Goal: Task Accomplishment & Management: Use online tool/utility

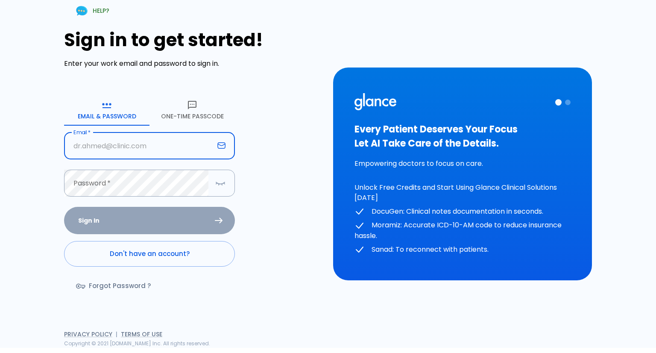
click at [153, 152] on input "text" at bounding box center [139, 145] width 150 height 27
type input "[EMAIL_ADDRESS][DOMAIN_NAME]"
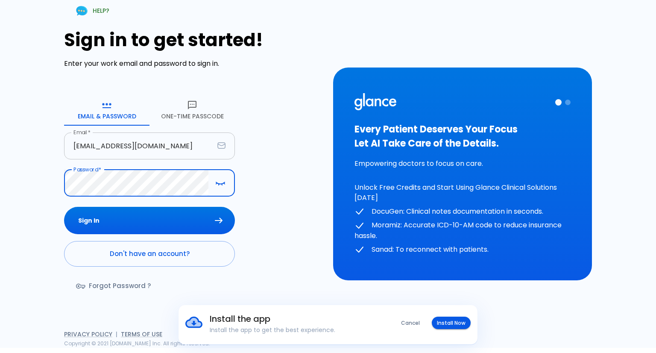
click at [64, 207] on button "Sign In" at bounding box center [149, 221] width 171 height 28
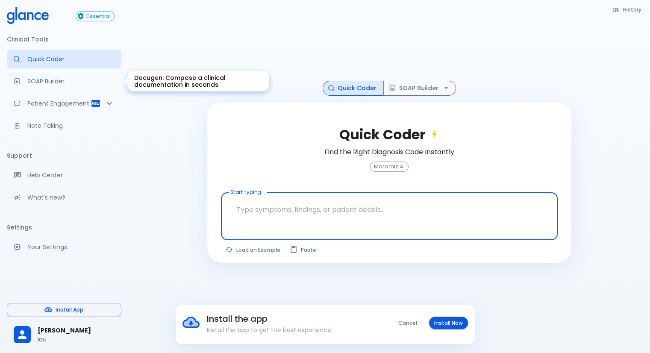
click at [72, 79] on p "SOAP Builder" at bounding box center [70, 81] width 87 height 9
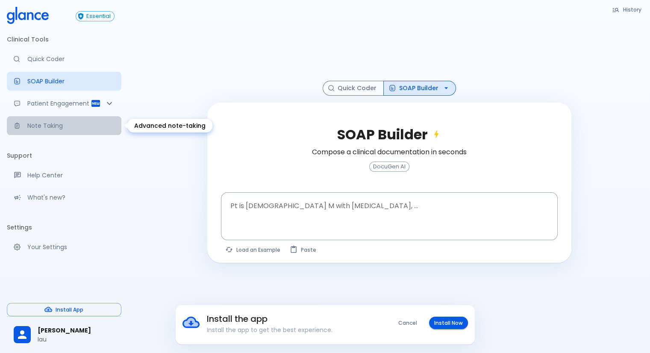
click at [53, 126] on p "Note Taking" at bounding box center [70, 125] width 87 height 9
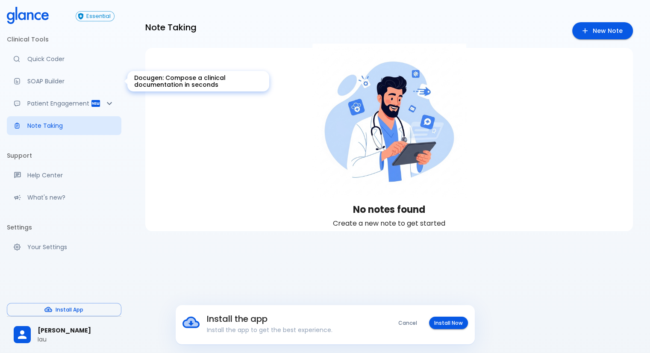
click at [58, 85] on p "SOAP Builder" at bounding box center [70, 81] width 87 height 9
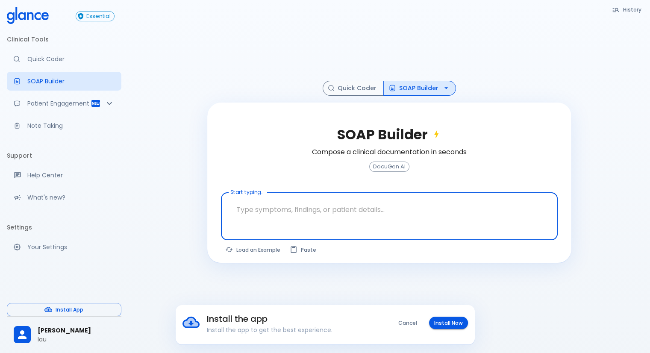
click at [280, 208] on textarea at bounding box center [389, 209] width 325 height 27
click at [305, 212] on textarea at bounding box center [389, 209] width 325 height 27
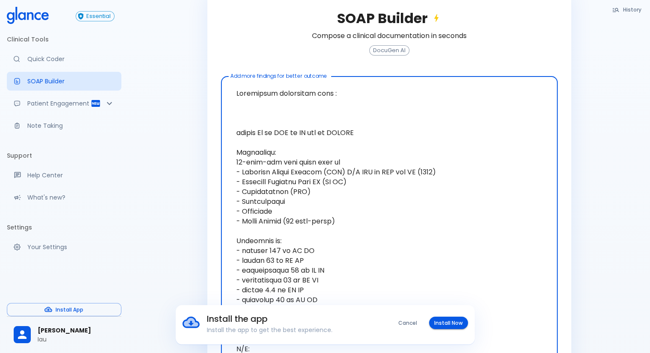
scroll to position [37, 0]
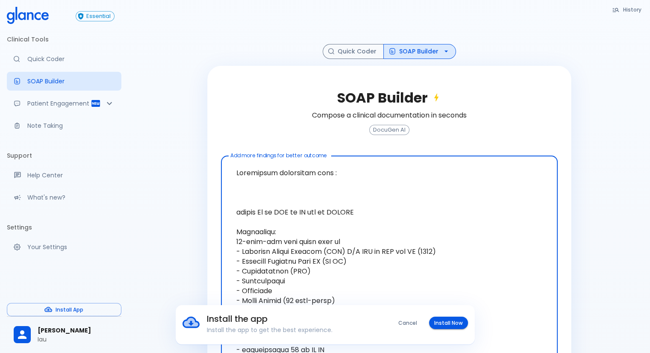
drag, startPoint x: 335, startPoint y: 174, endPoint x: 208, endPoint y: 172, distance: 126.9
drag, startPoint x: 270, startPoint y: 212, endPoint x: 218, endPoint y: 210, distance: 51.3
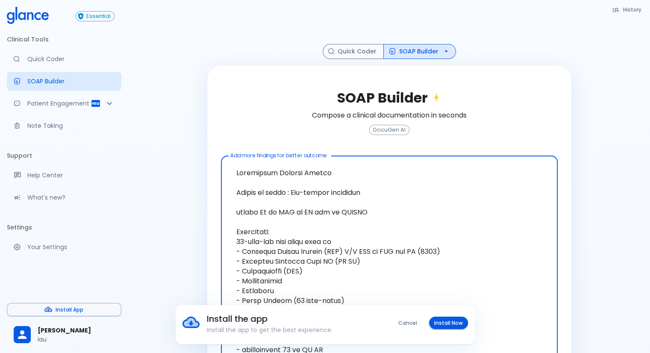
drag, startPoint x: 308, startPoint y: 209, endPoint x: 303, endPoint y: 210, distance: 5.1
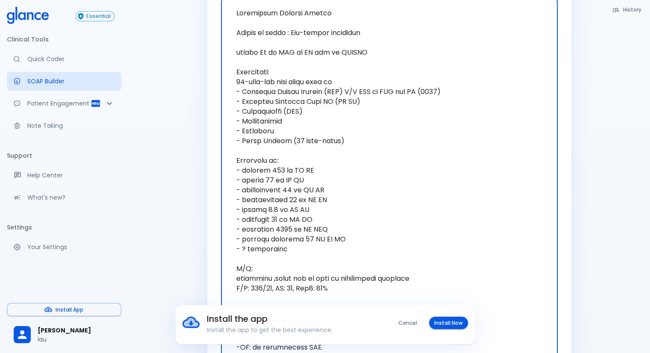
scroll to position [250, 0]
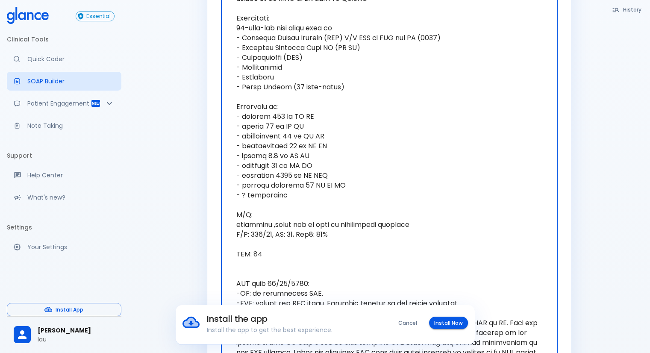
click at [254, 196] on textarea at bounding box center [389, 239] width 325 height 587
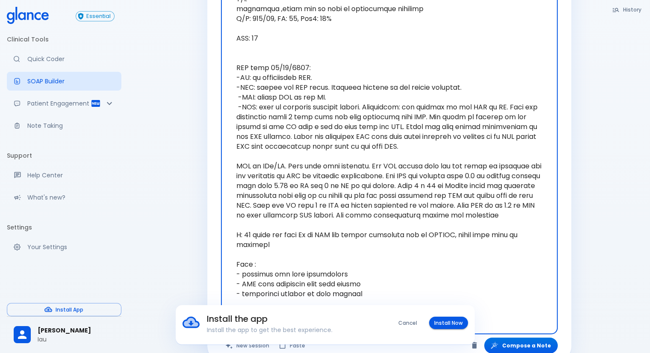
scroll to position [473, 0]
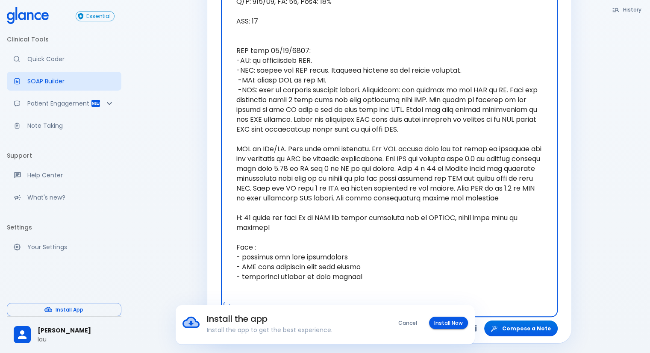
drag, startPoint x: 358, startPoint y: 288, endPoint x: 232, endPoint y: 262, distance: 128.7
click at [232, 262] on textarea at bounding box center [389, 11] width 325 height 577
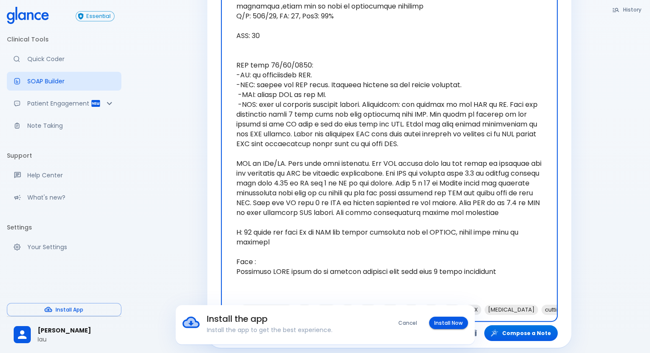
scroll to position [463, 0]
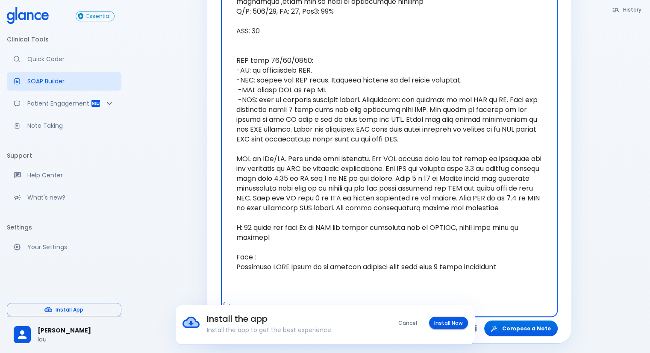
type textarea "Cardiology Medical Report Reason of visit : Pre-dental clearance recent Hx of P…"
click at [535, 328] on div "Install the app Install the app to get the best experience. Cancel Install Now" at bounding box center [325, 324] width 650 height 39
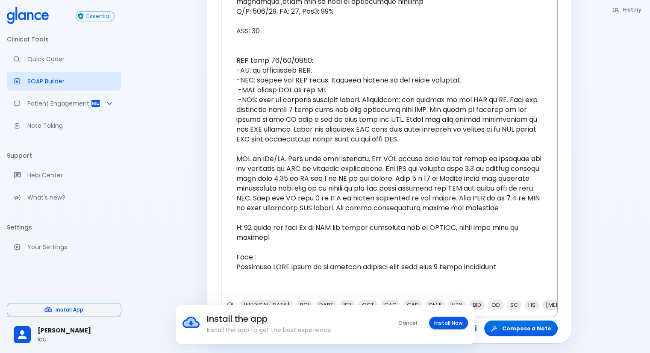
click at [404, 322] on button "Cancel" at bounding box center [407, 323] width 29 height 12
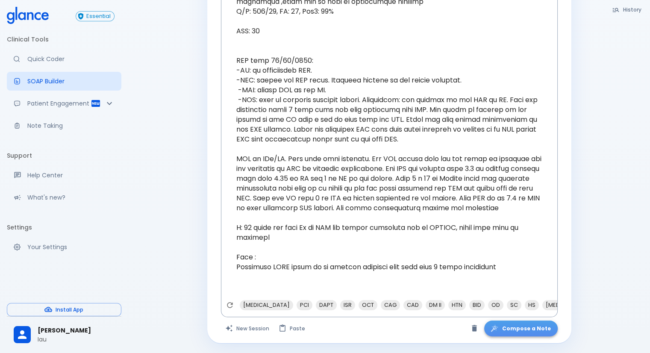
click at [534, 332] on button "Compose a Note" at bounding box center [520, 328] width 73 height 16
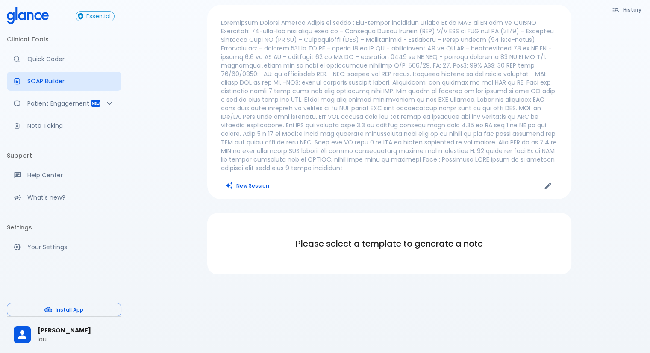
scroll to position [27, 0]
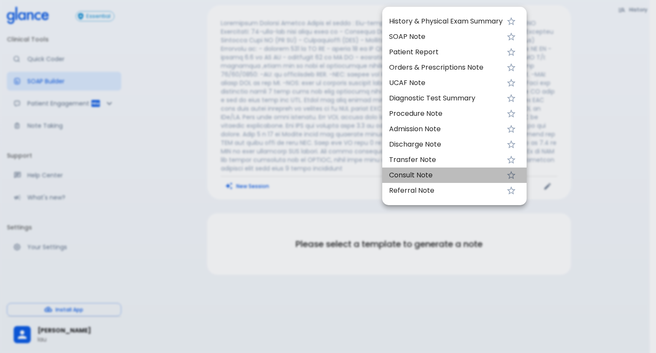
click at [439, 171] on span "Consult Note" at bounding box center [446, 175] width 114 height 10
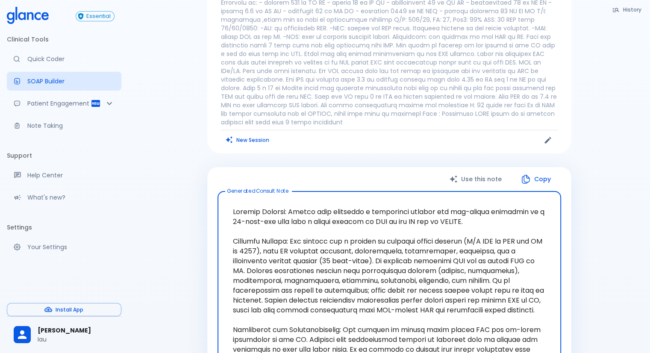
scroll to position [244, 0]
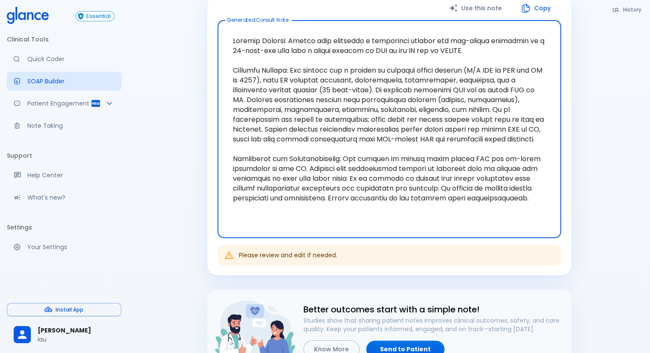
drag, startPoint x: 229, startPoint y: 36, endPoint x: 343, endPoint y: 248, distance: 240.0
click at [343, 248] on div "Use this note Copy Generated Consult Note x Generated Consult Note Please revie…" at bounding box center [389, 136] width 364 height 280
click at [43, 253] on link "Your Settings" at bounding box center [64, 246] width 114 height 19
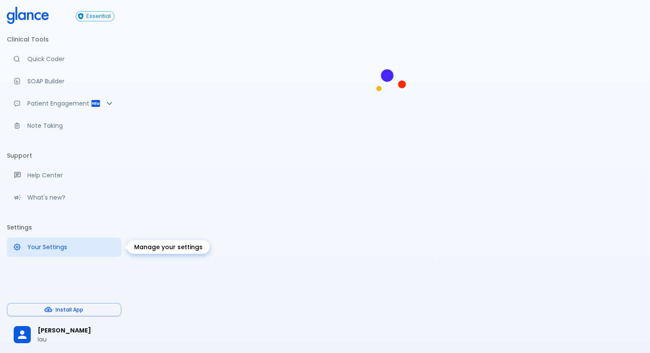
scroll to position [21, 0]
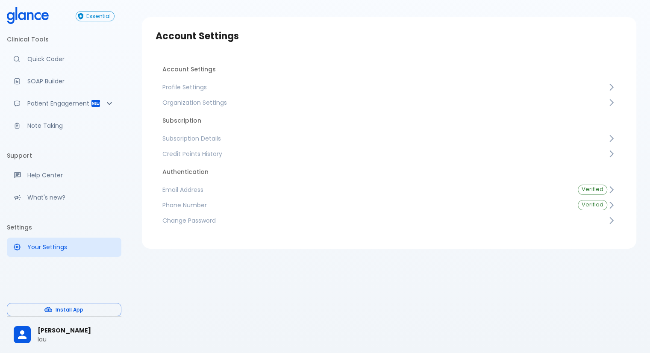
click at [175, 117] on li "Subscription" at bounding box center [388, 120] width 467 height 21
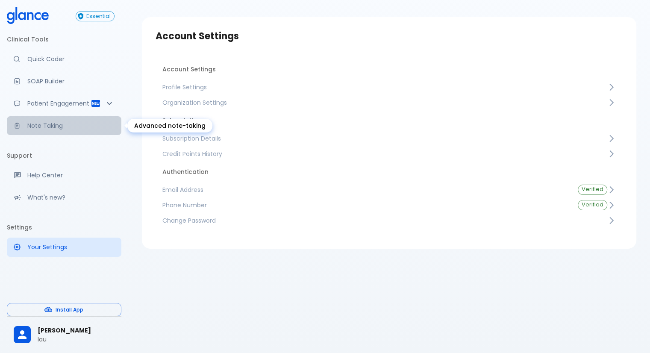
click at [48, 122] on p "Note Taking" at bounding box center [70, 125] width 87 height 9
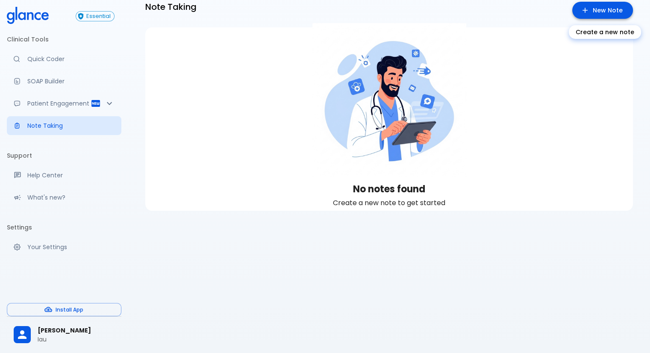
click at [612, 11] on link "New Note" at bounding box center [602, 11] width 61 height 18
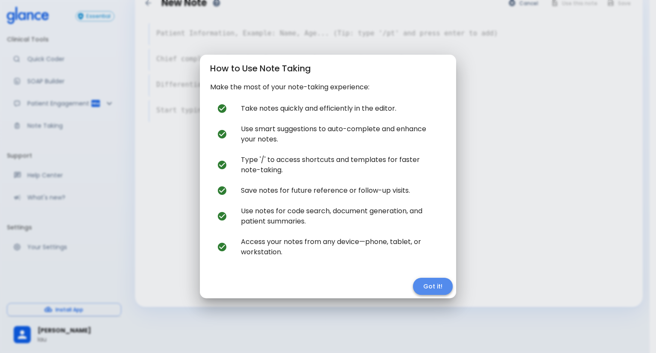
click at [440, 293] on button "Got it!" at bounding box center [433, 287] width 40 height 18
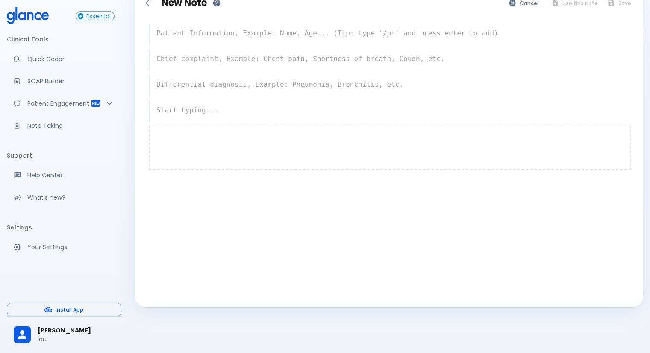
click at [267, 142] on div at bounding box center [390, 148] width 482 height 44
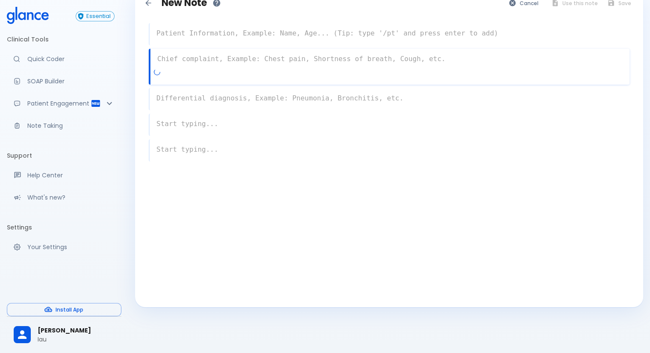
click at [226, 61] on textarea at bounding box center [389, 58] width 479 height 17
click at [231, 34] on textarea at bounding box center [389, 33] width 480 height 17
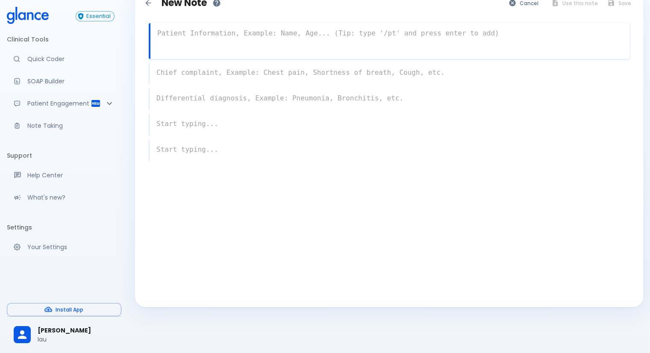
paste textarea "1177029"
type textarea "1177029"
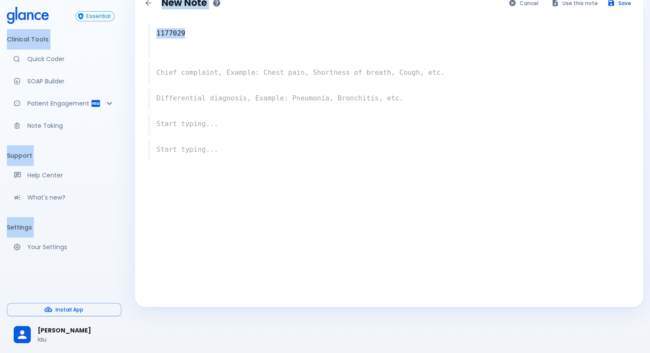
drag, startPoint x: 229, startPoint y: 45, endPoint x: -2, endPoint y: -14, distance: 238.0
click at [0, 0] on html "↧ pull to refresh ↧ Essential Clinical Tools Quick Coder SOAP Builder Patient E…" at bounding box center [325, 165] width 650 height 373
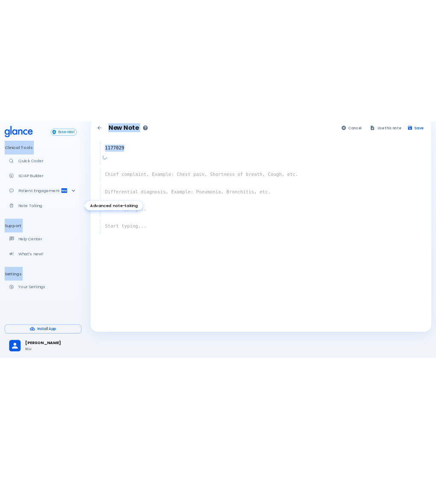
scroll to position [21, 0]
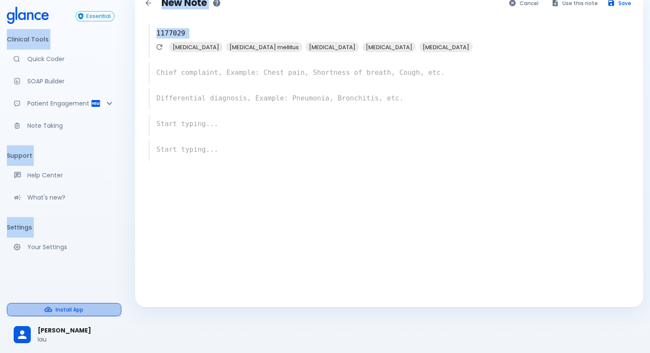
click at [94, 312] on button "Install App" at bounding box center [64, 309] width 114 height 13
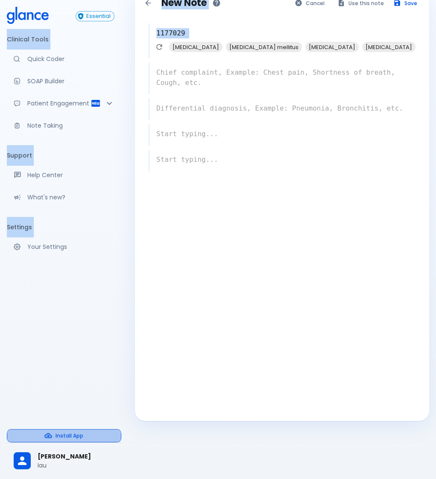
click at [81, 352] on button "Install App" at bounding box center [64, 435] width 114 height 13
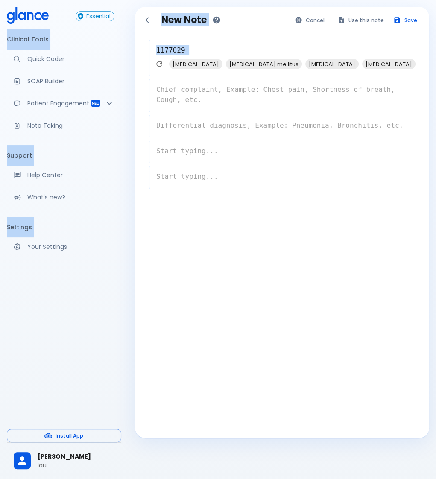
scroll to position [0, 0]
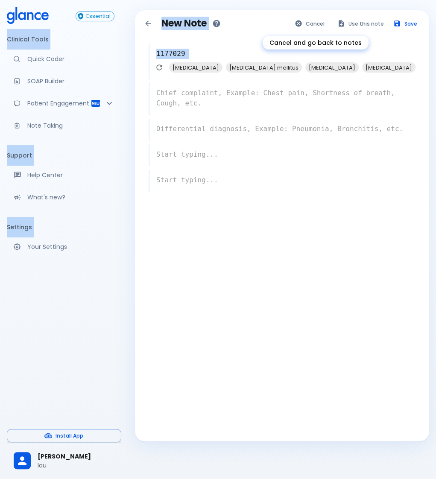
click at [319, 21] on button "Cancel" at bounding box center [309, 24] width 39 height 12
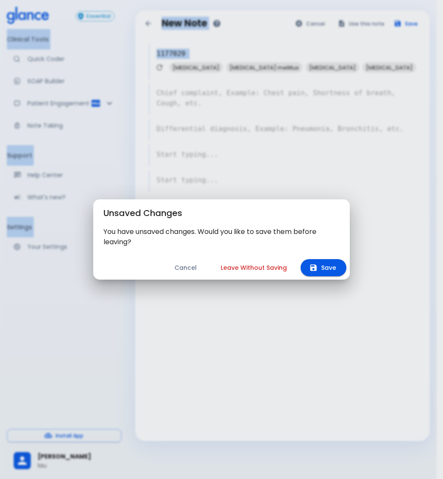
click at [182, 267] on button "Cancel" at bounding box center [185, 268] width 43 height 18
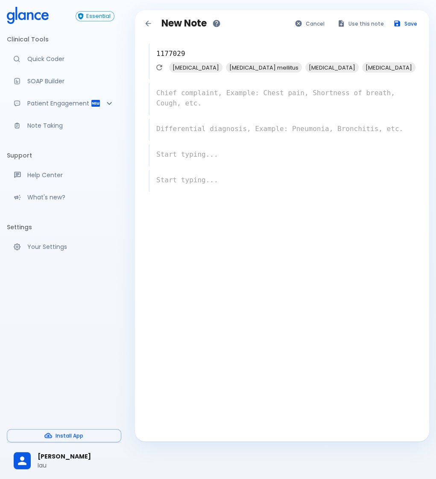
click at [186, 266] on div "New Note Cancel Use this note Save 1177029 x [MEDICAL_DATA] [MEDICAL_DATA] mell…" at bounding box center [282, 225] width 294 height 431
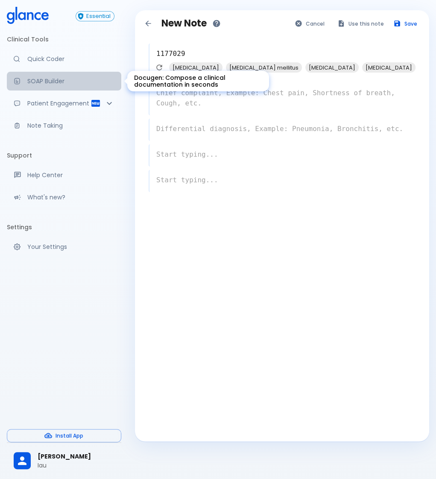
click at [32, 85] on p "SOAP Builder" at bounding box center [70, 81] width 87 height 9
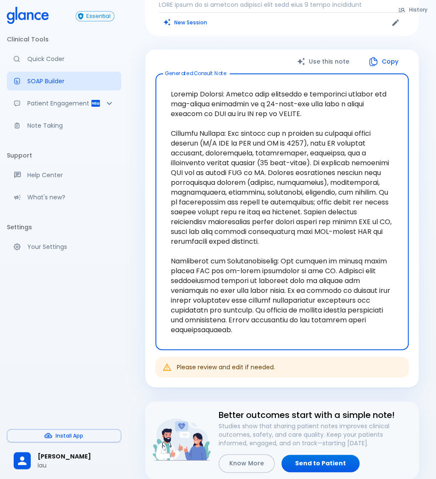
scroll to position [149, 0]
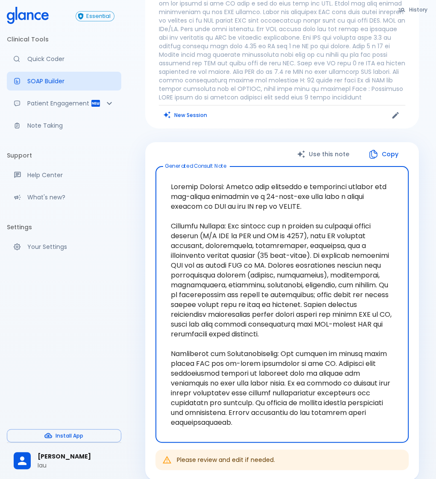
click at [169, 185] on textarea at bounding box center [281, 304] width 241 height 263
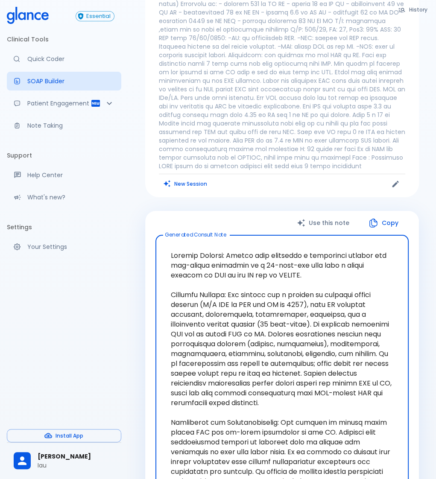
scroll to position [0, 0]
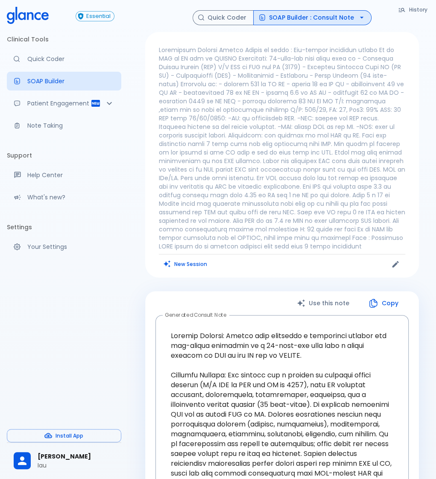
drag, startPoint x: 158, startPoint y: 51, endPoint x: 336, endPoint y: 252, distance: 268.7
click at [336, 252] on div "New Session" at bounding box center [282, 155] width 274 height 246
copy p "Cardiology Medical Report Reason of visit : Pre-dental clearance recent Hx of P…"
click at [37, 126] on p "Note Taking" at bounding box center [70, 125] width 87 height 9
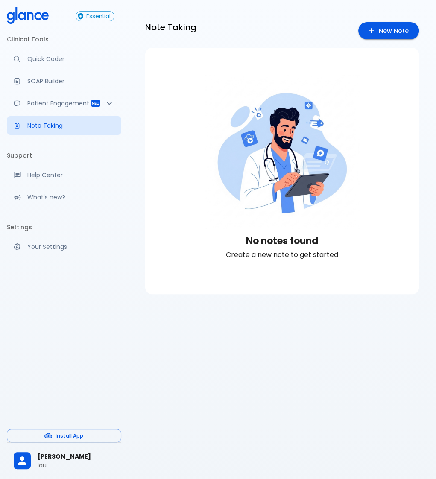
click at [225, 106] on img at bounding box center [282, 152] width 154 height 154
click at [405, 23] on link "New Note" at bounding box center [388, 31] width 61 height 18
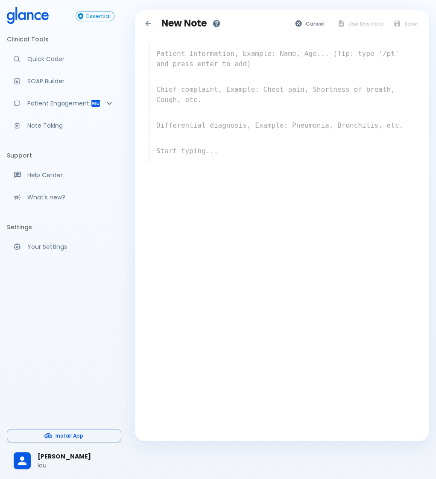
click at [259, 73] on div "x" at bounding box center [282, 60] width 267 height 32
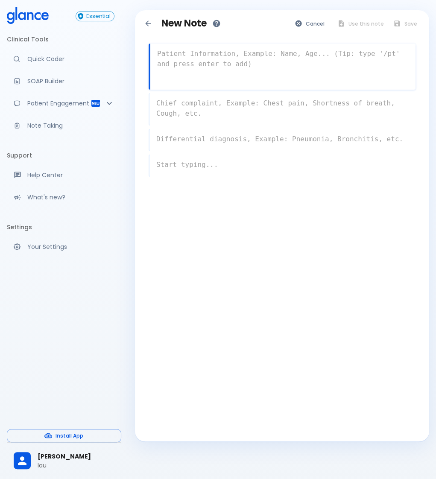
paste textarea "Cardiology Medical Report Reason of visit : Pre-dental clearance recent Hx of P…"
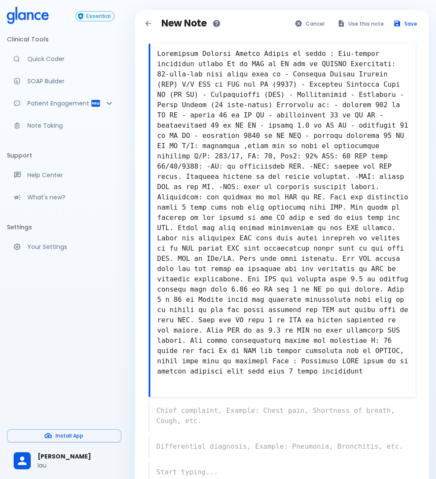
type textarea "Cardiology Medical Report Reason of visit : Pre-dental clearance recent Hx of P…"
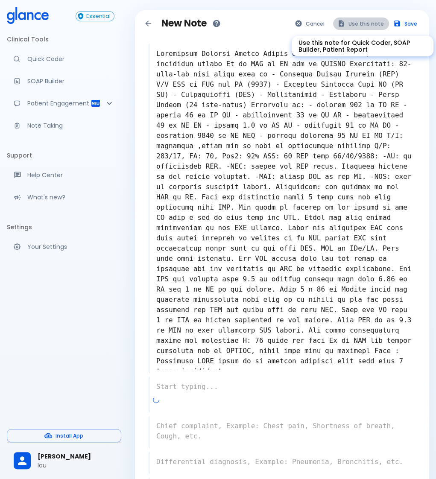
click at [378, 23] on button "Use this note" at bounding box center [361, 24] width 56 height 12
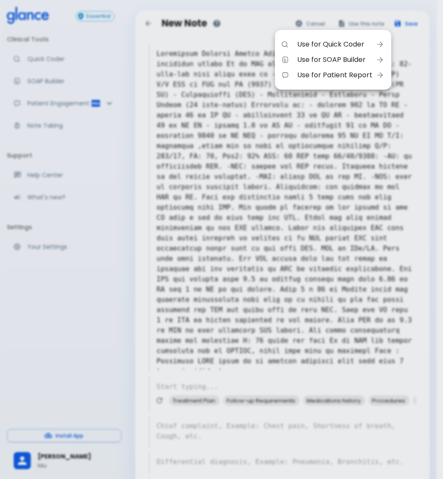
click at [355, 206] on div at bounding box center [221, 239] width 443 height 479
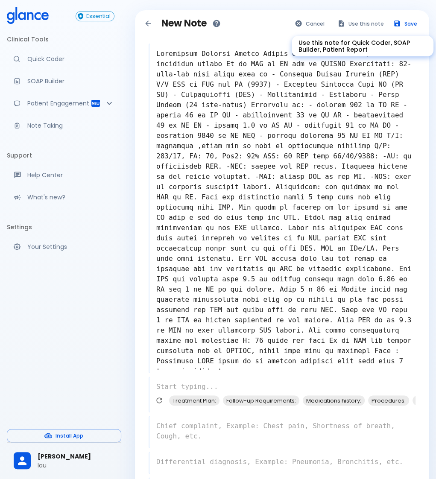
click at [358, 20] on button "Use this note" at bounding box center [361, 24] width 56 height 12
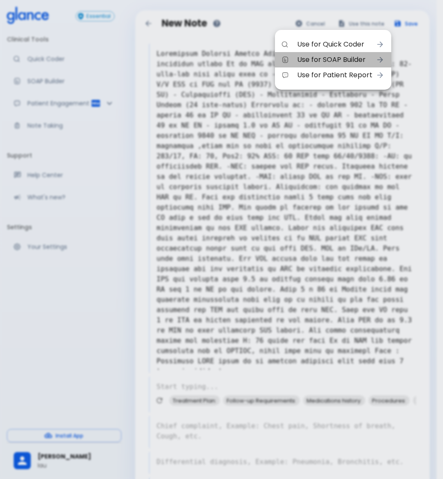
click at [359, 56] on span "Use for SOAP Builder" at bounding box center [334, 60] width 75 height 10
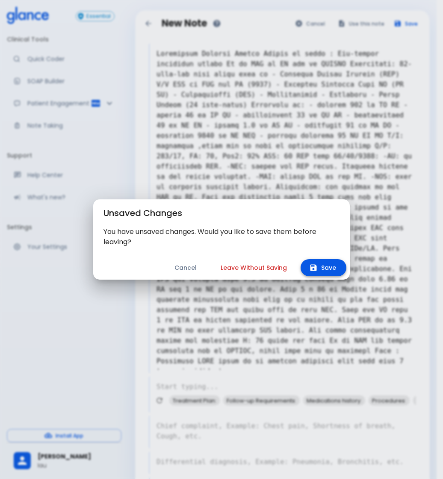
click at [316, 270] on icon "button" at bounding box center [313, 268] width 6 height 6
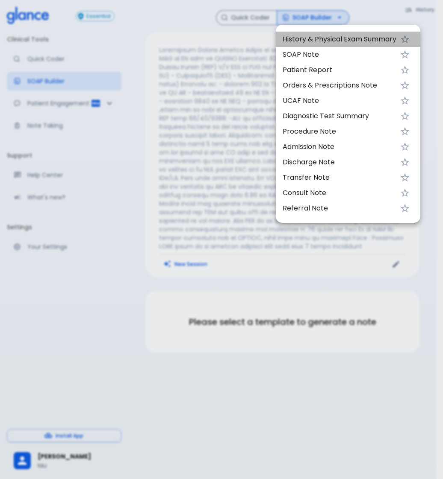
click at [324, 39] on span "History & Physical Exam Summary" at bounding box center [339, 39] width 114 height 10
